Goal: Transaction & Acquisition: Purchase product/service

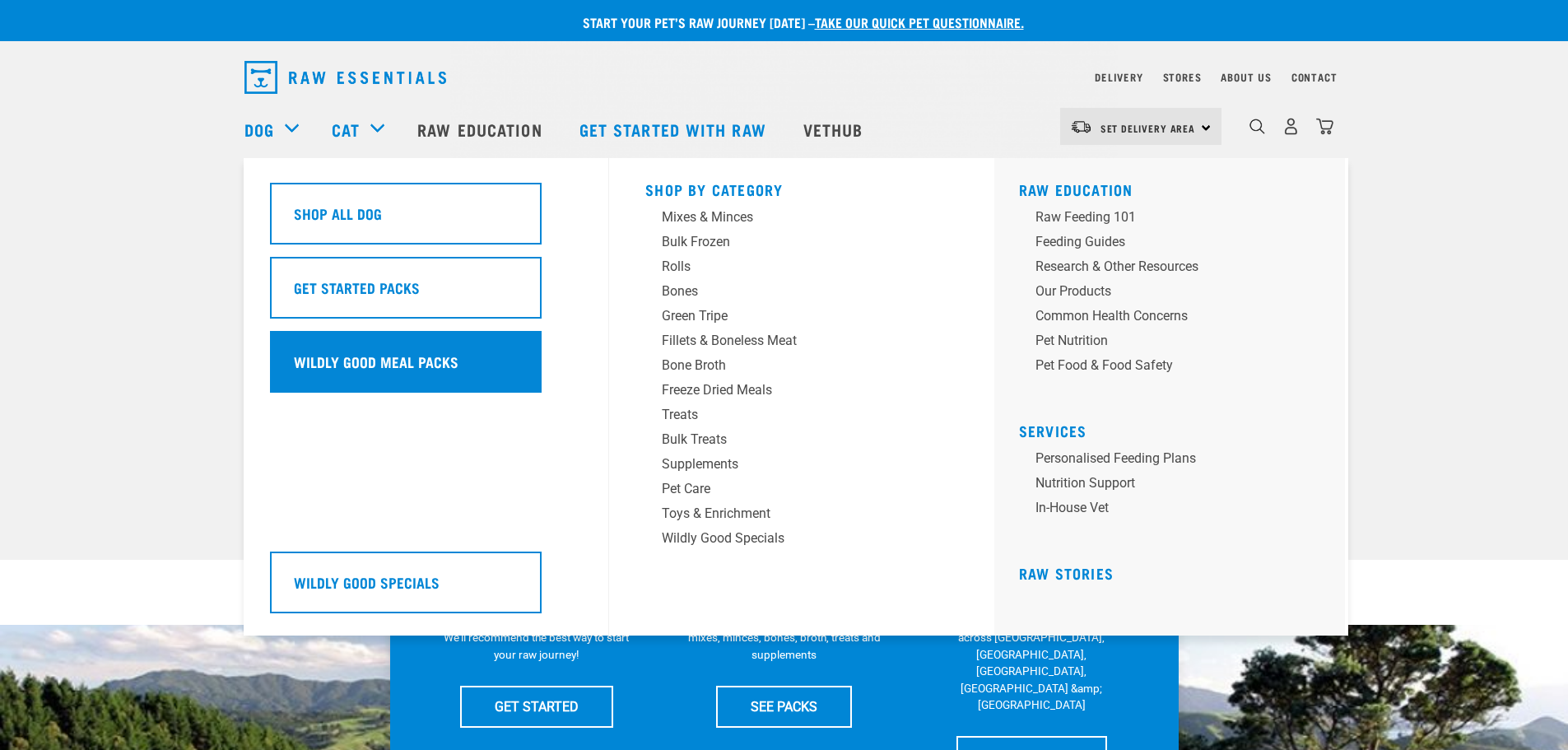
click at [332, 359] on h5 "Wildly Good Meal Packs" at bounding box center [376, 361] width 165 height 22
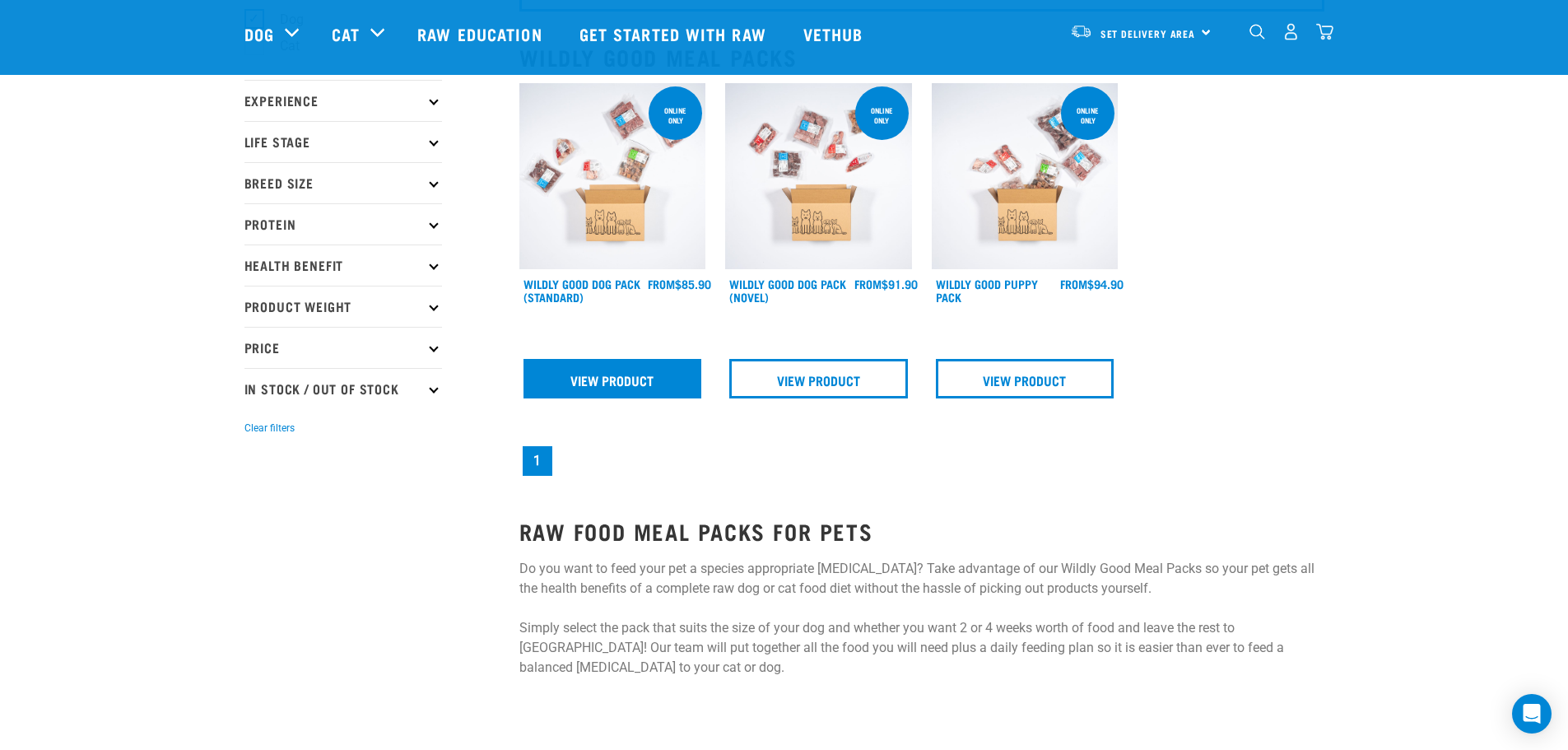
scroll to position [164, 0]
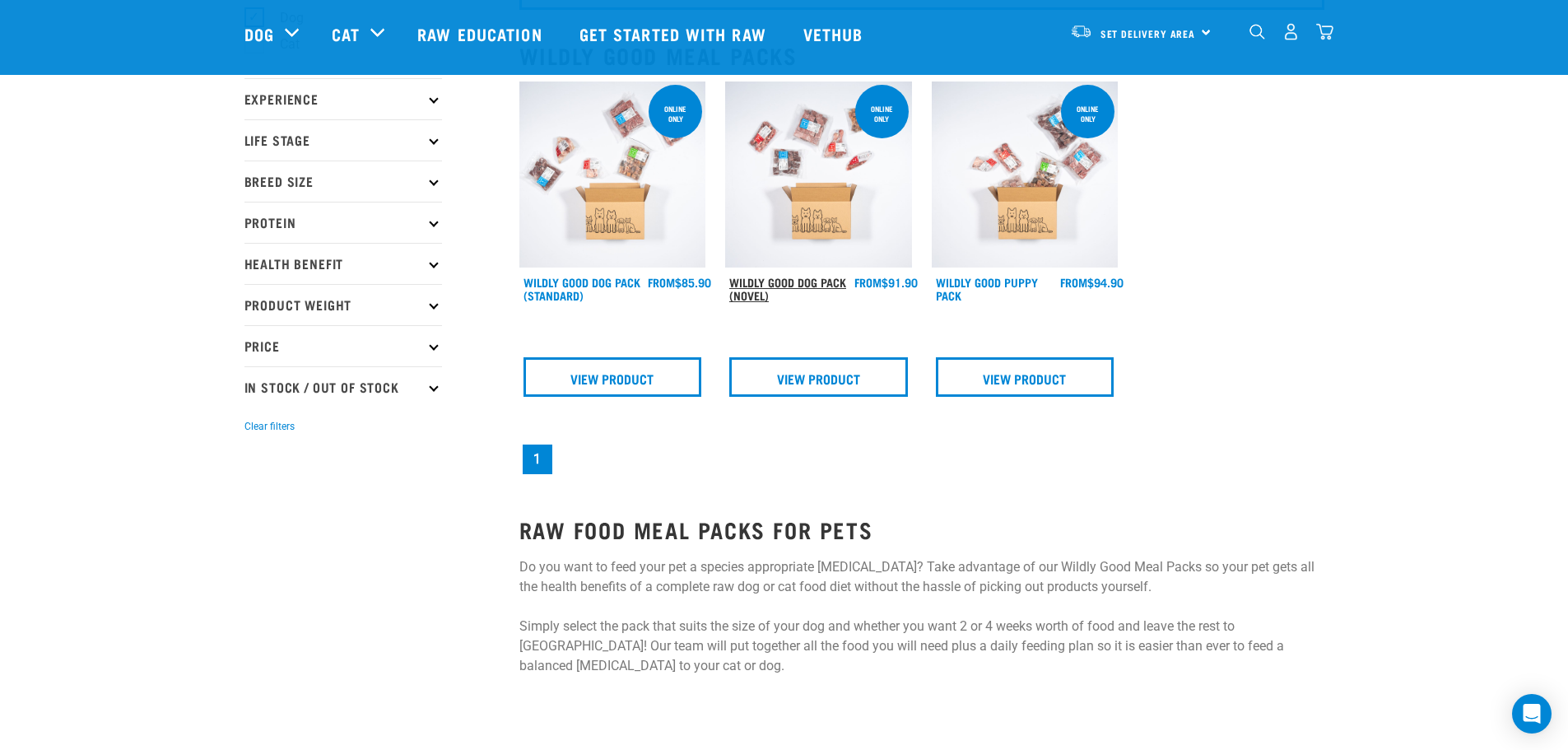
click at [778, 287] on link "Wildly Good Dog Pack (Novel)" at bounding box center [788, 289] width 117 height 19
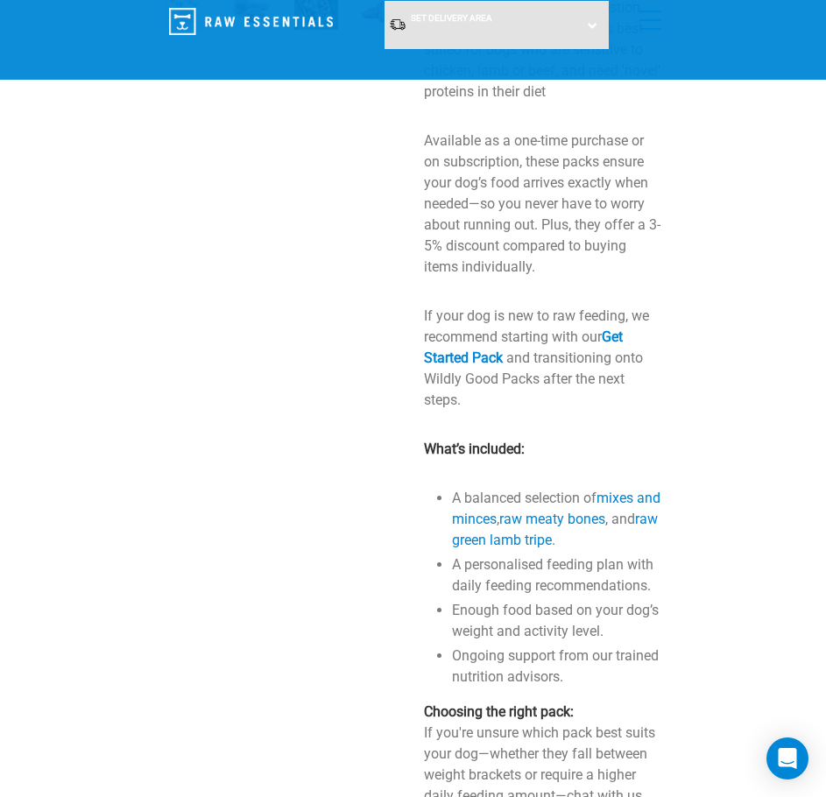
scroll to position [438, 0]
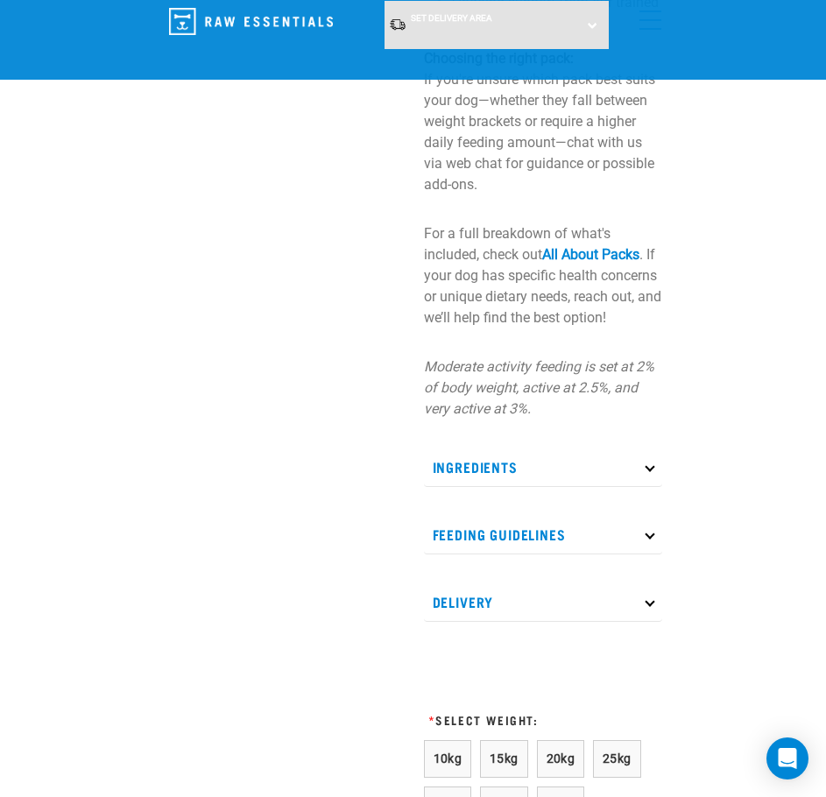
click at [557, 460] on p "Ingredients" at bounding box center [543, 467] width 238 height 39
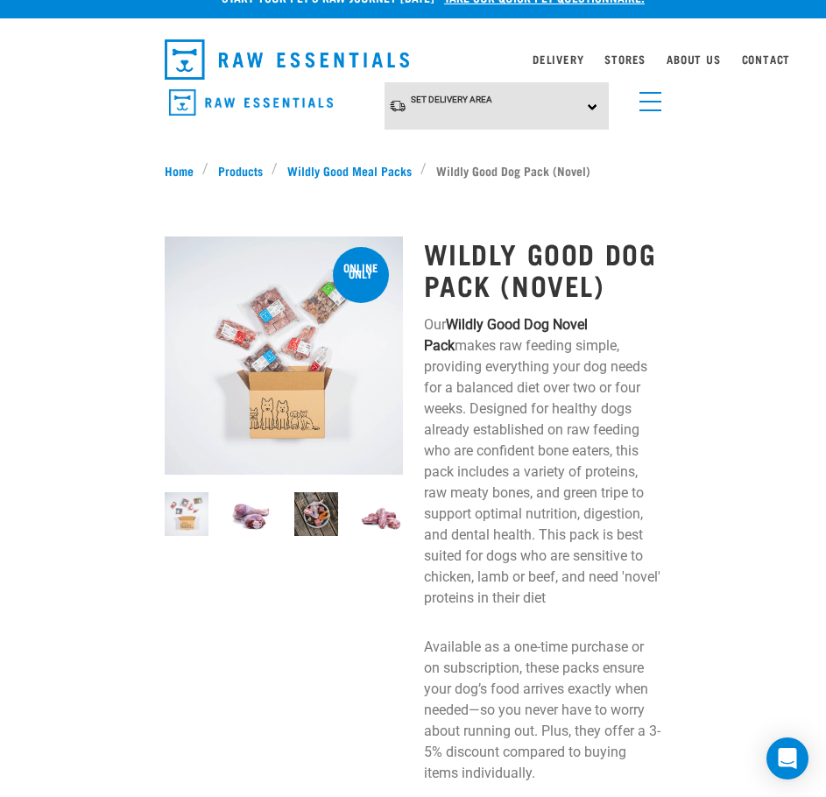
scroll to position [0, 0]
